Goal: Task Accomplishment & Management: Manage account settings

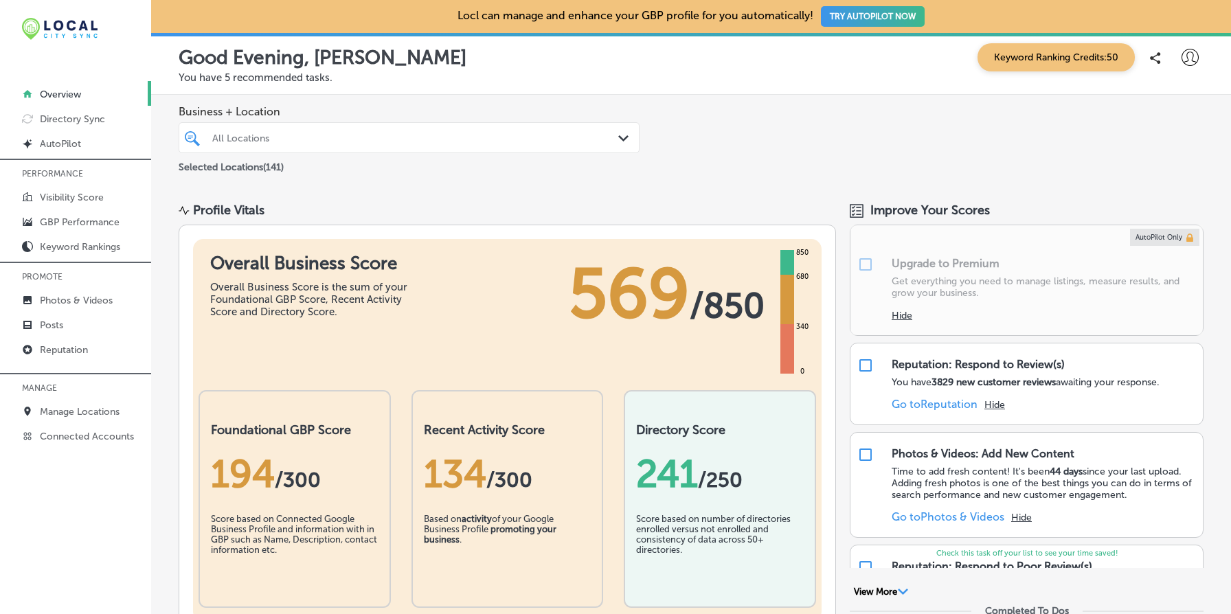
click at [1187, 47] on div at bounding box center [1189, 57] width 27 height 27
click at [1181, 103] on p "My Account" at bounding box center [1170, 107] width 62 height 16
select select "US"
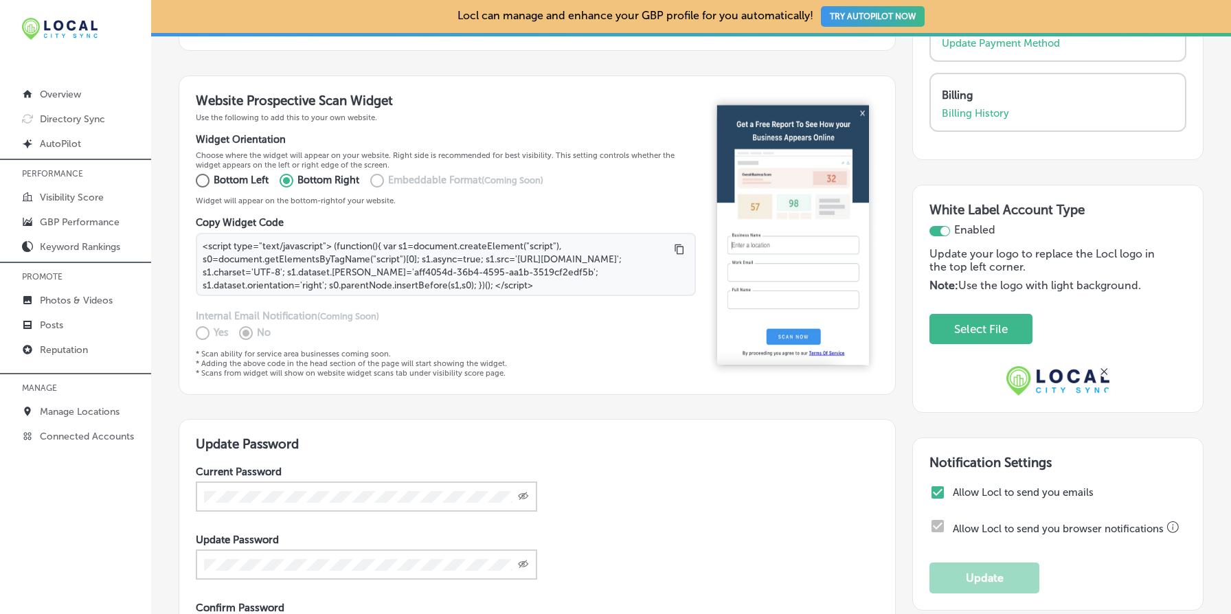
scroll to position [272, 0]
click at [92, 98] on link "Overview" at bounding box center [75, 93] width 151 height 25
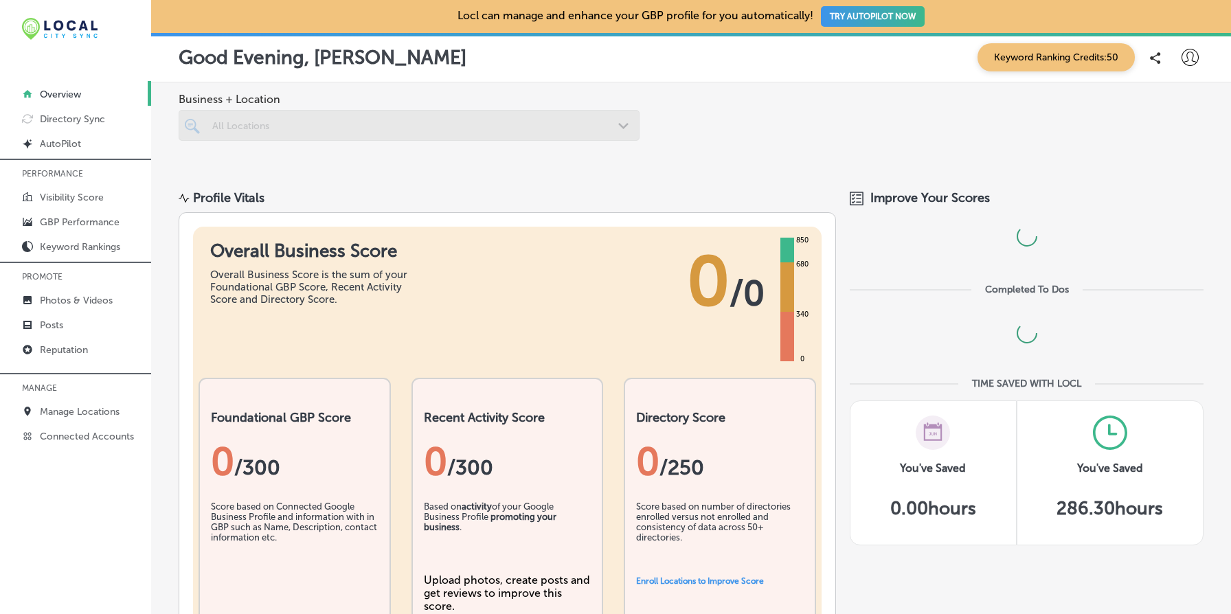
click at [83, 25] on img at bounding box center [60, 29] width 76 height 22
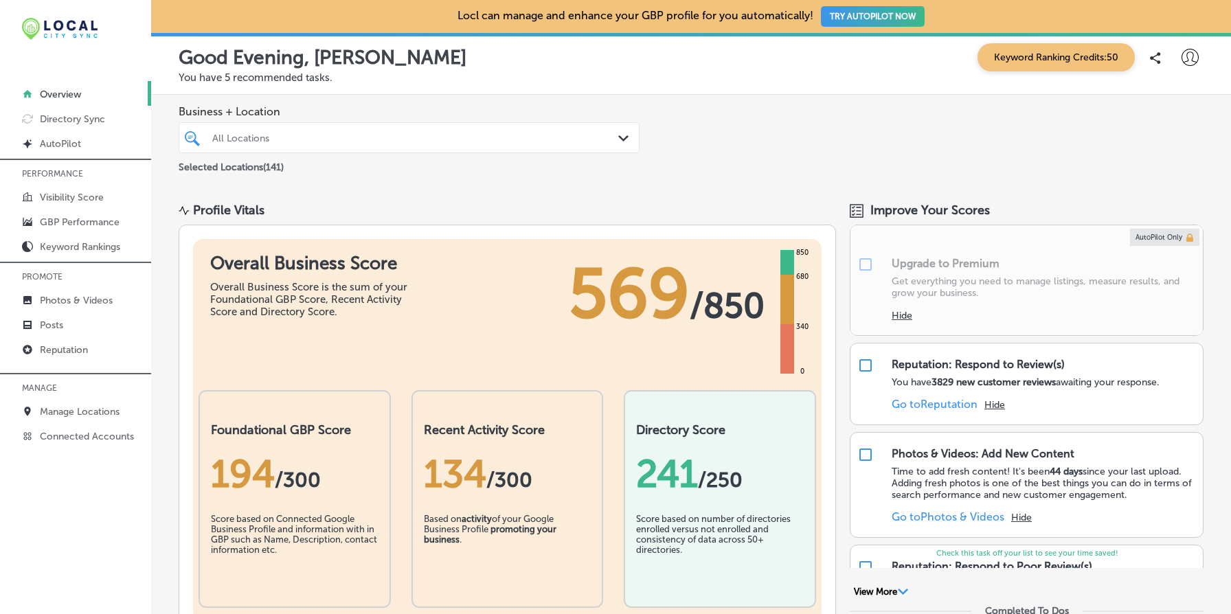
click at [338, 80] on p "You have 5 recommended tasks." at bounding box center [691, 77] width 1025 height 12
